Goal: Task Accomplishment & Management: Use online tool/utility

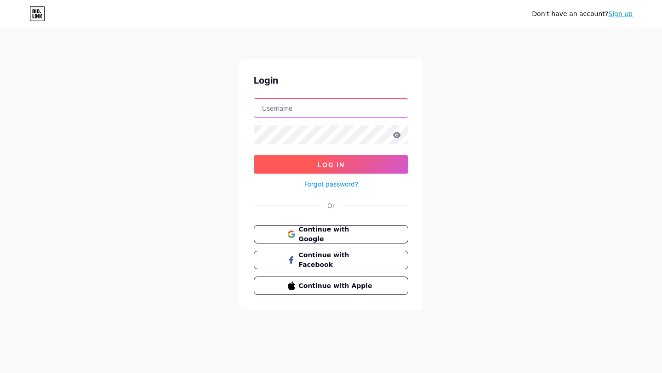
type input "leamariemarlin@gmail.com"
click at [373, 172] on button "Log In" at bounding box center [331, 164] width 154 height 18
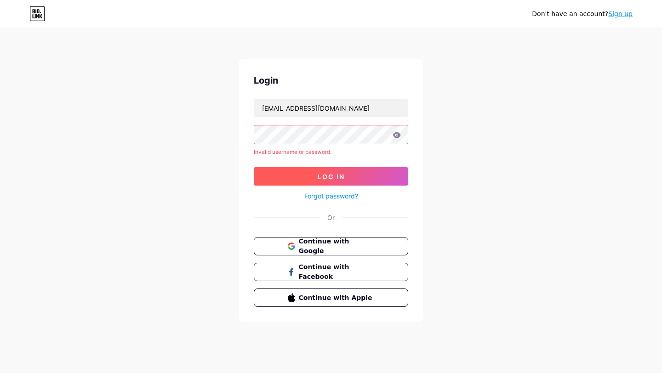
click at [373, 172] on button "Log In" at bounding box center [331, 176] width 154 height 18
click at [395, 138] on icon at bounding box center [397, 135] width 8 height 6
click at [400, 134] on icon at bounding box center [397, 135] width 8 height 6
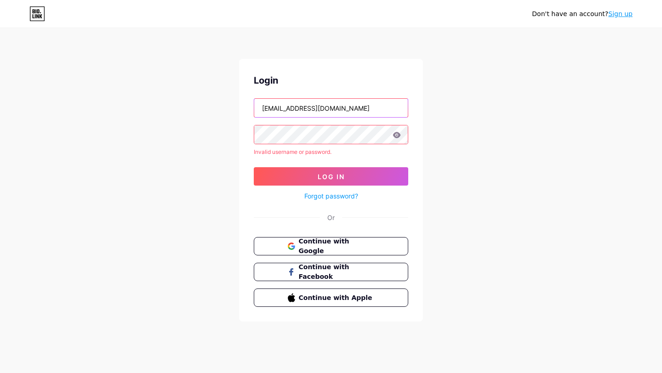
click at [393, 103] on input "leamariemarlin@gmail.com" at bounding box center [331, 108] width 154 height 18
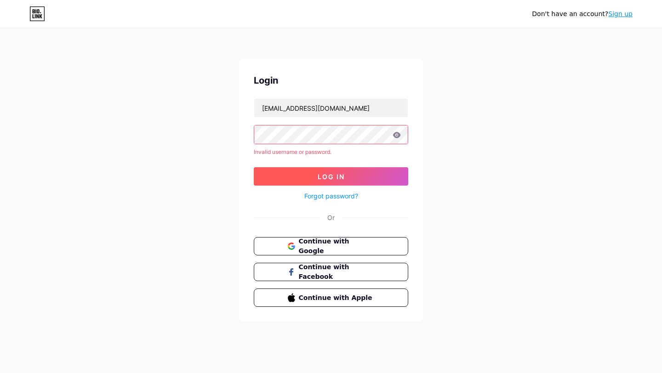
click at [372, 174] on button "Log In" at bounding box center [331, 176] width 154 height 18
click at [355, 244] on span "Continue with Google" at bounding box center [336, 247] width 77 height 20
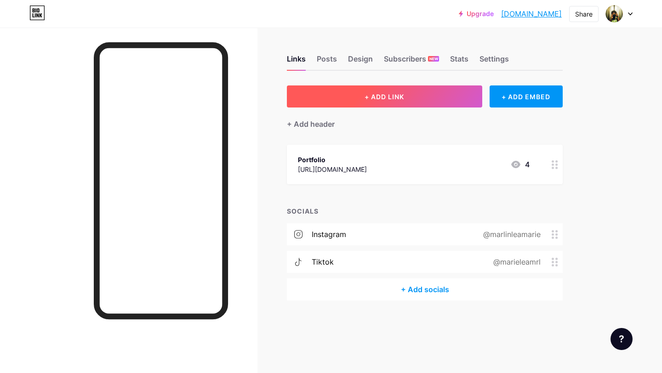
click at [383, 100] on button "+ ADD LINK" at bounding box center [384, 97] width 195 height 22
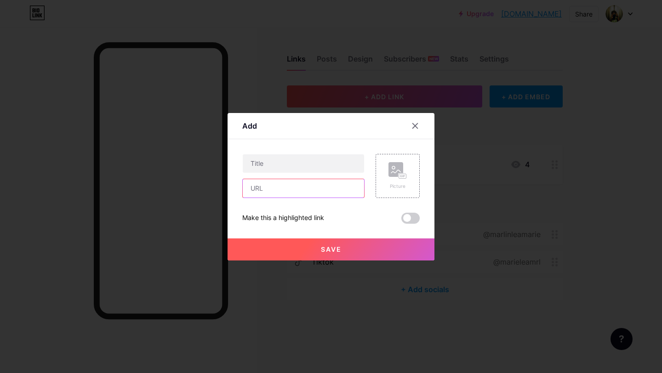
click at [297, 185] on input "text" at bounding box center [303, 188] width 121 height 18
paste input "[URL][DOMAIN_NAME]"
type input "[URL][DOMAIN_NAME]"
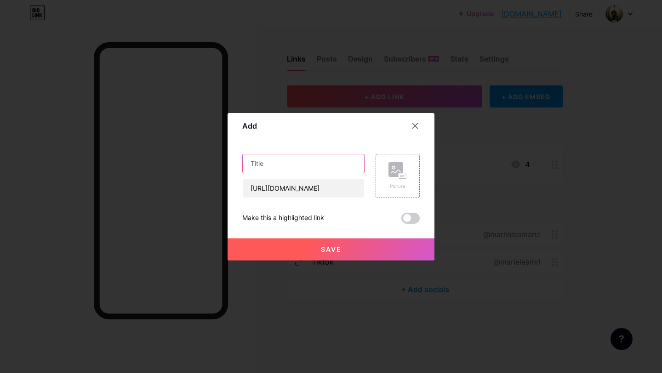
click at [286, 168] on input "text" at bounding box center [303, 163] width 121 height 18
type input "Etsy - commande des photos"
click at [391, 166] on rect at bounding box center [396, 169] width 15 height 15
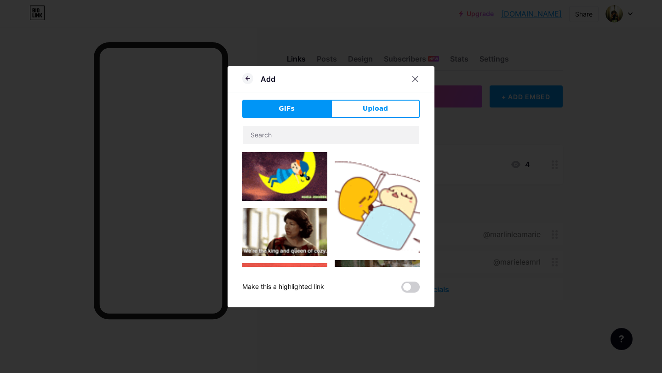
scroll to position [354, 0]
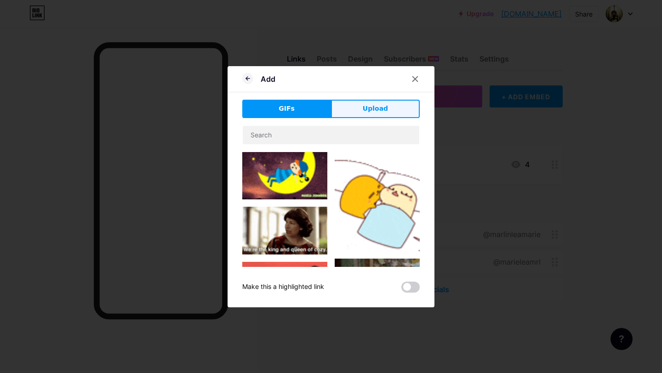
click at [386, 106] on span "Upload" at bounding box center [375, 109] width 25 height 10
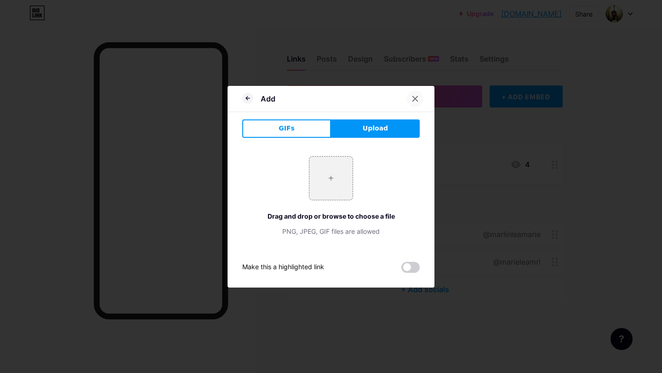
click at [415, 99] on icon at bounding box center [415, 98] width 5 height 5
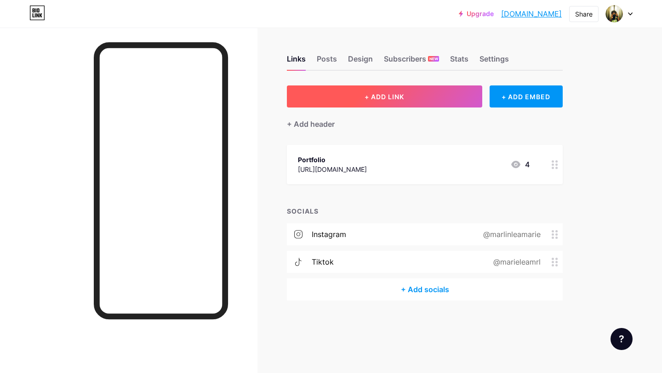
click at [406, 99] on button "+ ADD LINK" at bounding box center [384, 97] width 195 height 22
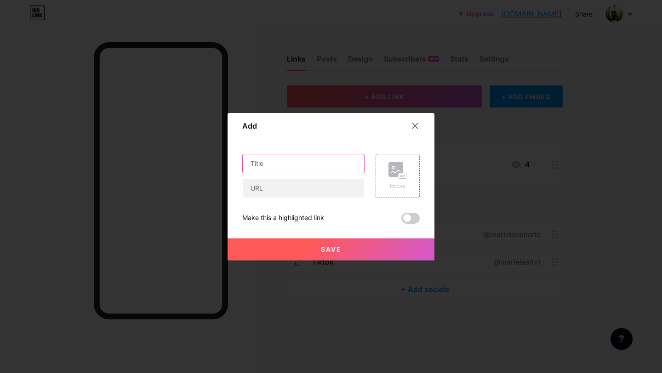
click at [311, 165] on input "text" at bounding box center [303, 163] width 121 height 18
click at [309, 189] on input "text" at bounding box center [303, 188] width 121 height 18
type input "[URL][DOMAIN_NAME]"
click at [320, 166] on input "text" at bounding box center [303, 163] width 121 height 18
click at [315, 167] on input "eTSY" at bounding box center [303, 163] width 121 height 18
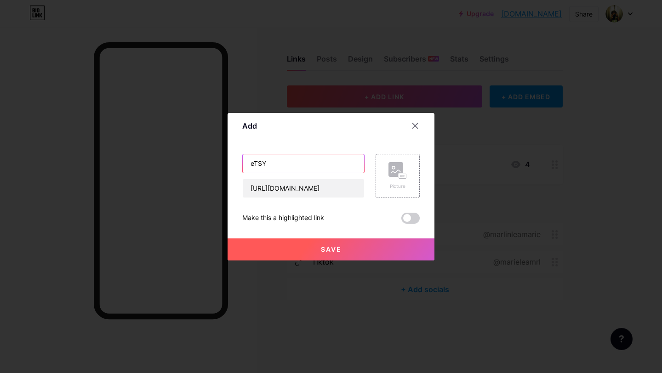
click at [315, 167] on input "eTSY" at bounding box center [303, 163] width 121 height 18
drag, startPoint x: 300, startPoint y: 166, endPoint x: 271, endPoint y: 165, distance: 29.0
click at [271, 165] on input "Esty - mes tir" at bounding box center [303, 163] width 121 height 18
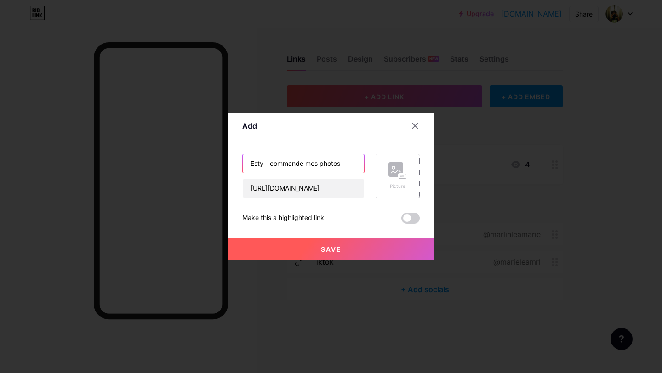
type input "Esty - commande mes photos"
click at [402, 182] on div "Picture" at bounding box center [398, 176] width 18 height 28
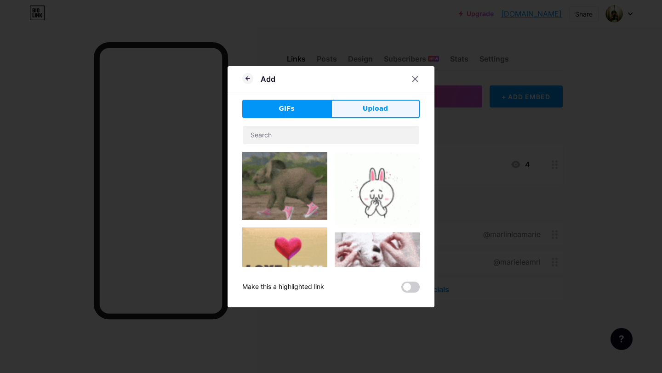
click at [381, 108] on span "Upload" at bounding box center [375, 109] width 25 height 10
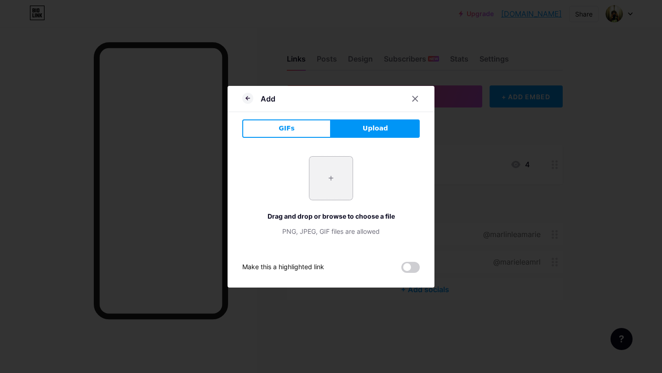
click at [318, 192] on input "file" at bounding box center [330, 178] width 43 height 43
type input "C:\fakepath\WhatsApp Image [DATE] 19.13.40 (1).jpeg"
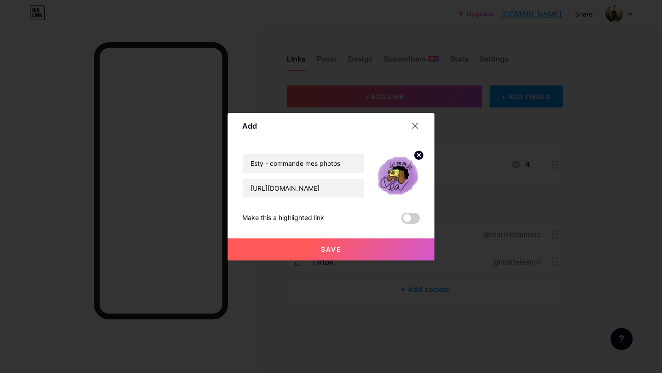
click at [384, 249] on button "Save" at bounding box center [331, 250] width 207 height 22
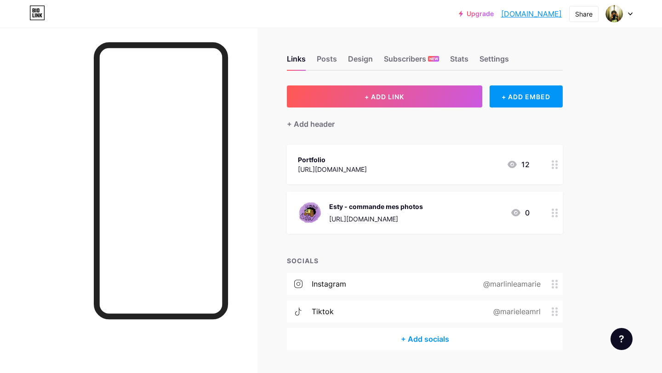
click at [413, 341] on div "+ Add socials" at bounding box center [425, 339] width 276 height 22
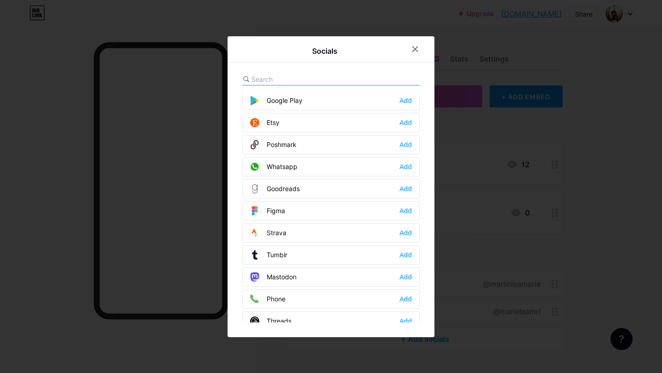
scroll to position [731, 0]
click at [418, 49] on icon at bounding box center [415, 49] width 7 height 7
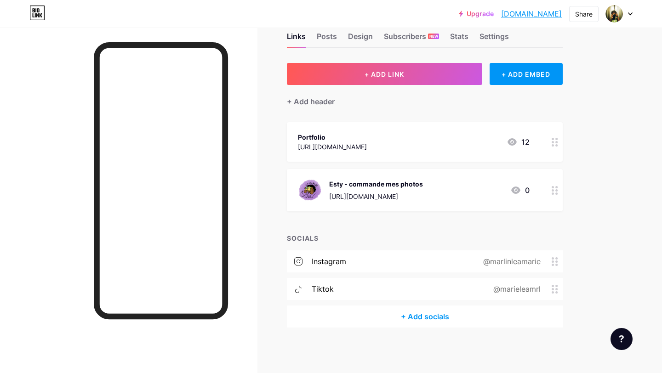
scroll to position [0, 0]
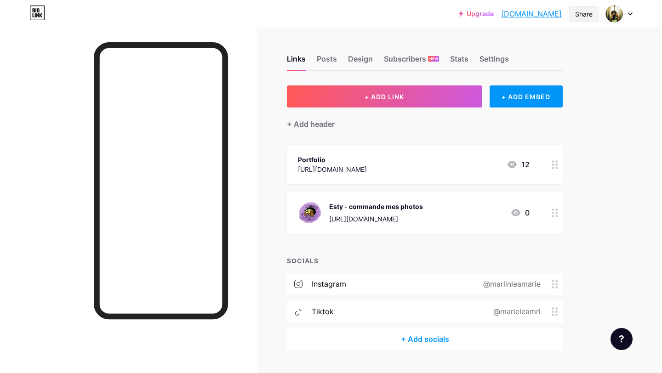
click at [581, 13] on div "Share" at bounding box center [583, 14] width 17 height 10
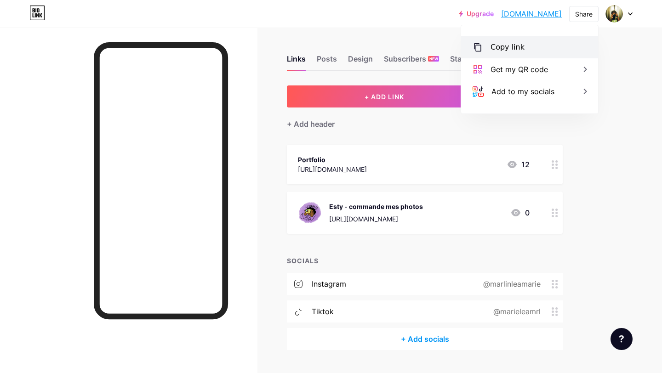
click at [552, 51] on div "Copy link" at bounding box center [529, 47] width 137 height 22
drag, startPoint x: 363, startPoint y: 202, endPoint x: 371, endPoint y: 151, distance: 51.7
click at [372, 151] on span "Portfolio [URL][DOMAIN_NAME] 12 Esty - commande mes photos [URL][DOMAIN_NAME] 0" at bounding box center [425, 189] width 276 height 89
click at [391, 128] on div "+ Add header" at bounding box center [425, 119] width 276 height 23
